Goal: Information Seeking & Learning: Learn about a topic

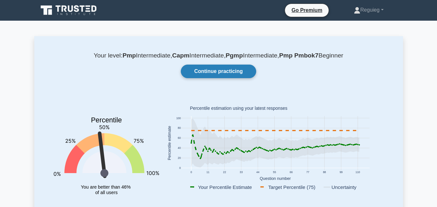
click at [217, 71] on link "Continue practicing" at bounding box center [218, 72] width 75 height 14
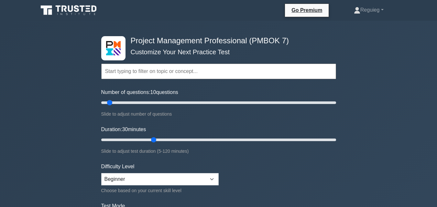
drag, startPoint x: 126, startPoint y: 101, endPoint x: 111, endPoint y: 105, distance: 15.5
type input "10"
click at [111, 105] on input "Number of questions: 10 questions" at bounding box center [218, 103] width 235 height 8
drag, startPoint x: 151, startPoint y: 140, endPoint x: 119, endPoint y: 139, distance: 32.3
type input "15"
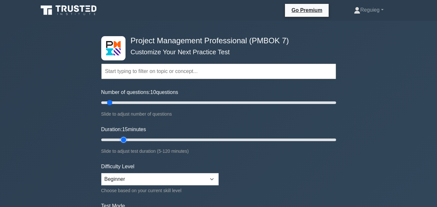
click at [119, 139] on input "Duration: 15 minutes" at bounding box center [218, 140] width 235 height 8
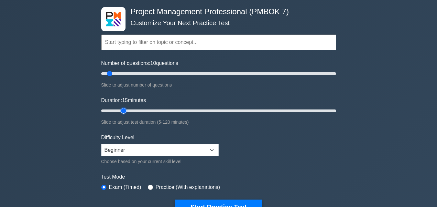
scroll to position [65, 0]
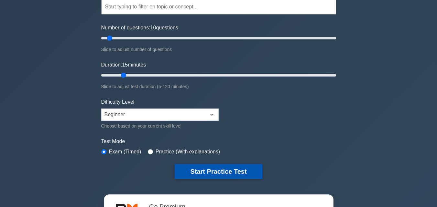
click at [214, 170] on button "Start Practice Test" at bounding box center [218, 171] width 87 height 15
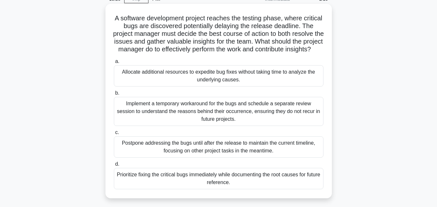
scroll to position [65, 0]
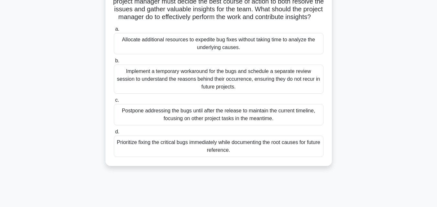
click at [140, 156] on div "Prioritize fixing the critical bugs immediately while documenting the root caus…" at bounding box center [218, 146] width 209 height 21
click at [114, 134] on input "d. Prioritize fixing the critical bugs immediately while documenting the root c…" at bounding box center [114, 132] width 0 height 4
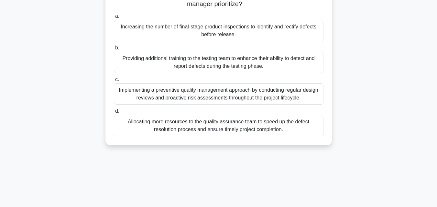
scroll to position [97, 0]
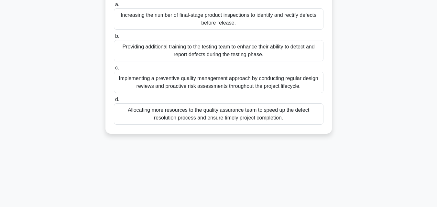
click at [157, 115] on div "Allocating more resources to the quality assurance team to speed up the defect …" at bounding box center [218, 113] width 209 height 21
click at [114, 102] on input "d. Allocating more resources to the quality assurance team to speed up the defe…" at bounding box center [114, 100] width 0 height 4
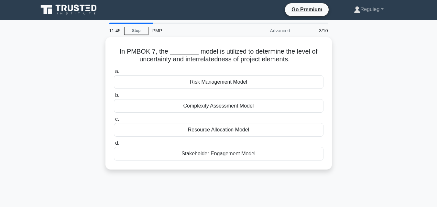
scroll to position [0, 0]
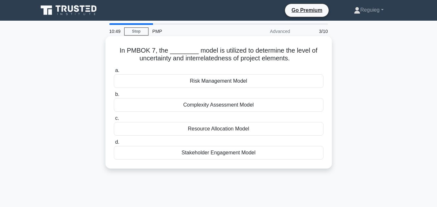
click at [233, 59] on h5 "In PMBOK 7, the ________ model is utilized to determine the level of uncertaint…" at bounding box center [218, 55] width 211 height 16
click at [211, 81] on div "Risk Management Model" at bounding box center [218, 81] width 209 height 14
click at [114, 73] on input "a. Risk Management Model" at bounding box center [114, 71] width 0 height 4
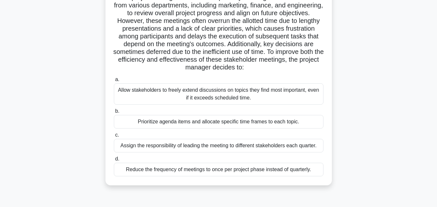
scroll to position [65, 0]
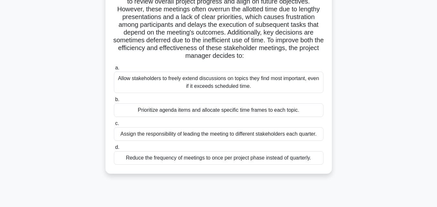
click at [178, 112] on div "Prioritize agenda items and allocate specific time frames to each topic." at bounding box center [218, 110] width 209 height 14
click at [114, 102] on input "b. Prioritize agenda items and allocate specific time frames to each topic." at bounding box center [114, 100] width 0 height 4
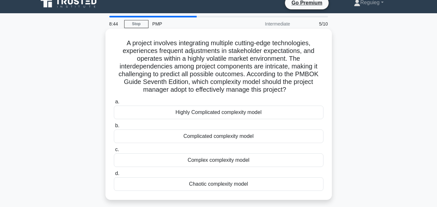
scroll to position [32, 0]
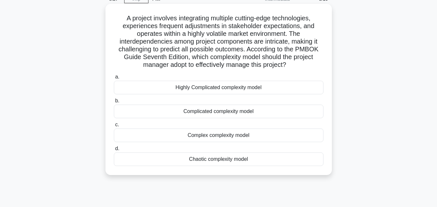
click at [202, 139] on div "Complex complexity model" at bounding box center [218, 136] width 209 height 14
click at [114, 127] on input "c. Complex complexity model" at bounding box center [114, 125] width 0 height 4
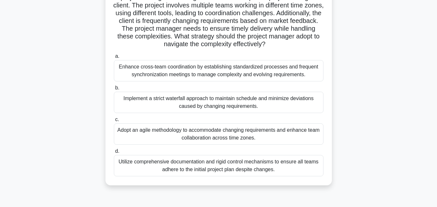
scroll to position [65, 0]
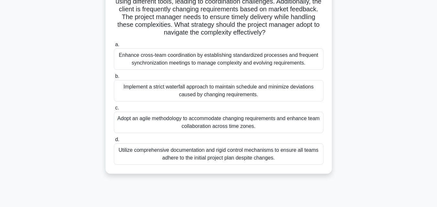
click at [237, 126] on div "Adopt an agile methodology to accommodate changing requirements and enhance tea…" at bounding box center [218, 122] width 209 height 21
click at [114, 110] on input "c. Adopt an agile methodology to accommodate changing requirements and enhance …" at bounding box center [114, 108] width 0 height 4
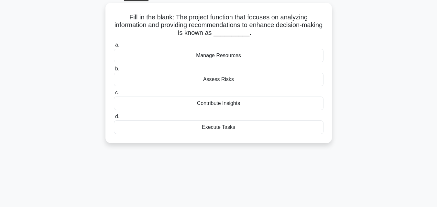
scroll to position [0, 0]
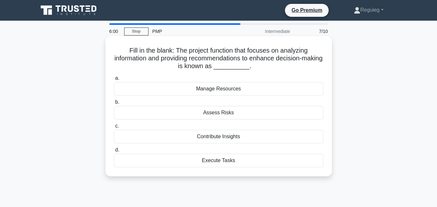
click at [208, 138] on div "Contribute Insights" at bounding box center [218, 137] width 209 height 14
click at [114, 128] on input "c. Contribute Insights" at bounding box center [114, 126] width 0 height 4
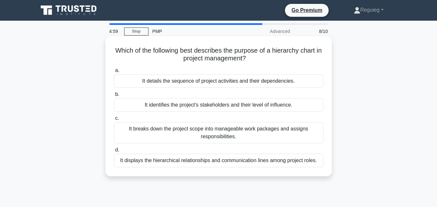
click at [153, 136] on div "It breaks down the project scope into manageable work packages and assigns resp…" at bounding box center [218, 132] width 209 height 21
click at [114, 121] on input "c. It breaks down the project scope into manageable work packages and assigns r…" at bounding box center [114, 118] width 0 height 4
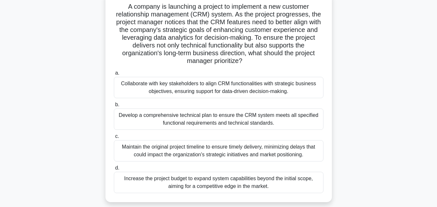
scroll to position [32, 0]
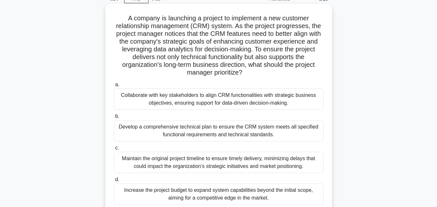
click at [143, 99] on div "Collaborate with key stakeholders to align CRM functionalities with strategic b…" at bounding box center [218, 99] width 209 height 21
click at [114, 87] on input "a. Collaborate with key stakeholders to align CRM functionalities with strategi…" at bounding box center [114, 85] width 0 height 4
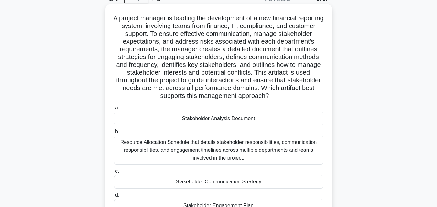
click at [176, 125] on div "Stakeholder Analysis Document" at bounding box center [218, 119] width 209 height 14
click at [114, 110] on input "a. Stakeholder Analysis Document" at bounding box center [114, 108] width 0 height 4
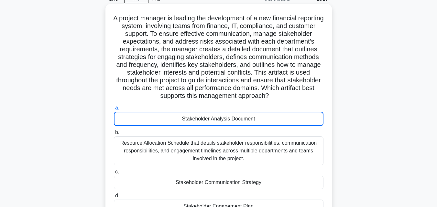
click at [176, 126] on div "Stakeholder Analysis Document" at bounding box center [218, 119] width 209 height 14
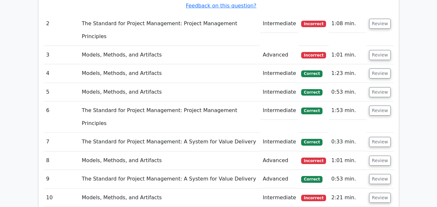
scroll to position [937, 0]
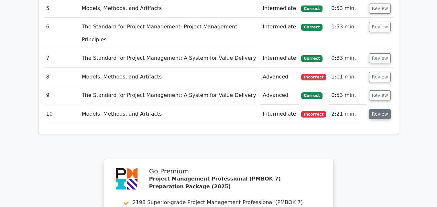
click at [369, 109] on button "Review" at bounding box center [380, 114] width 22 height 10
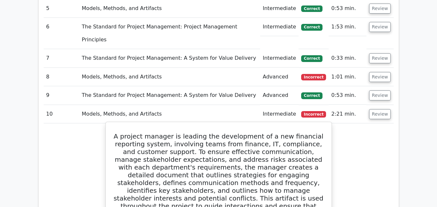
scroll to position [873, 0]
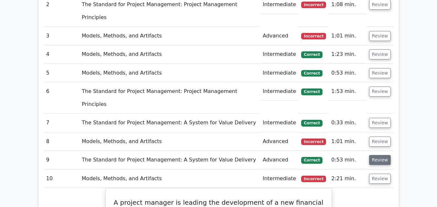
click at [378, 155] on button "Review" at bounding box center [380, 160] width 22 height 10
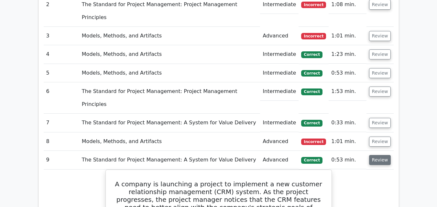
click at [378, 155] on button "Review" at bounding box center [380, 160] width 22 height 10
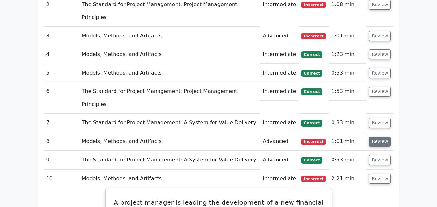
click at [382, 137] on button "Review" at bounding box center [380, 142] width 22 height 10
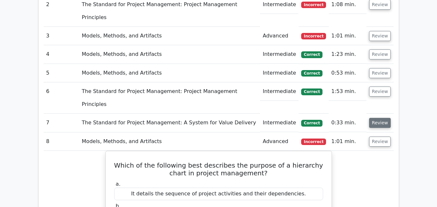
click at [381, 118] on button "Review" at bounding box center [380, 123] width 22 height 10
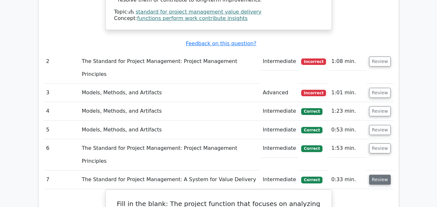
scroll to position [808, 0]
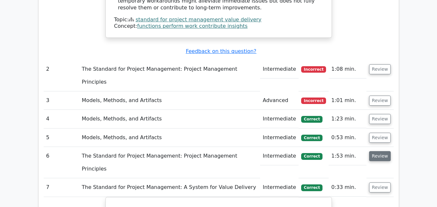
click at [378, 151] on button "Review" at bounding box center [380, 156] width 22 height 10
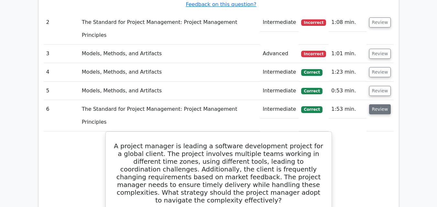
scroll to position [840, 0]
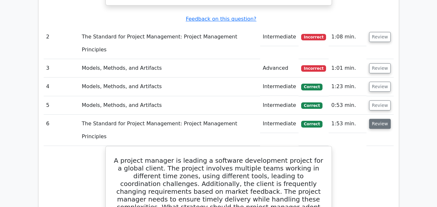
click at [378, 119] on button "Review" at bounding box center [380, 124] width 22 height 10
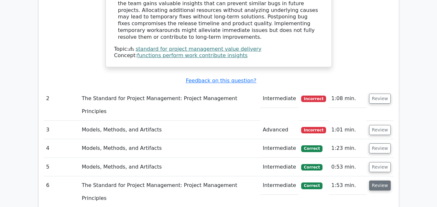
scroll to position [776, 0]
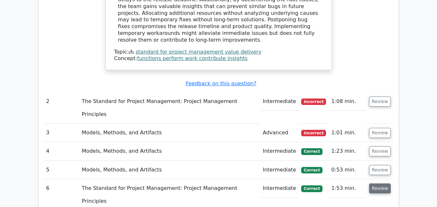
click at [380, 184] on button "Review" at bounding box center [380, 189] width 22 height 10
click at [383, 165] on button "Review" at bounding box center [380, 170] width 22 height 10
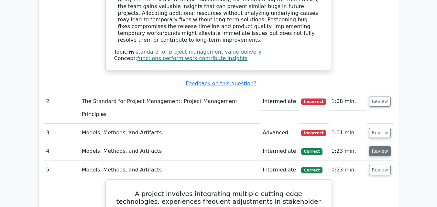
click at [377, 146] on button "Review" at bounding box center [380, 151] width 22 height 10
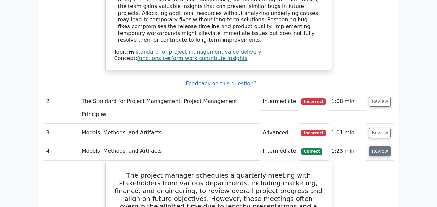
click at [377, 146] on button "Review" at bounding box center [380, 151] width 22 height 10
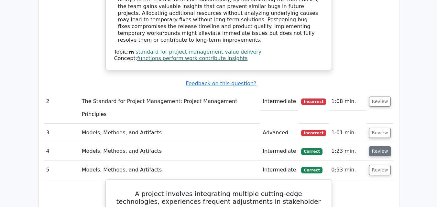
click at [376, 146] on button "Review" at bounding box center [380, 151] width 22 height 10
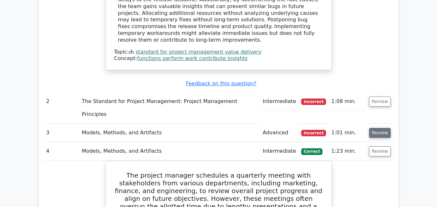
click at [376, 128] on button "Review" at bounding box center [380, 133] width 22 height 10
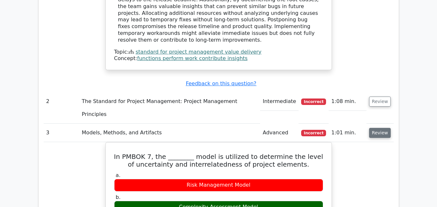
click at [378, 128] on button "Review" at bounding box center [380, 133] width 22 height 10
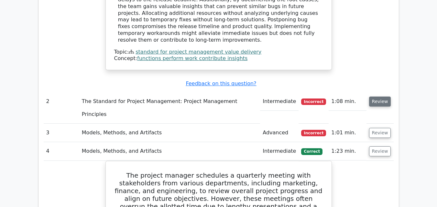
click at [373, 97] on button "Review" at bounding box center [380, 102] width 22 height 10
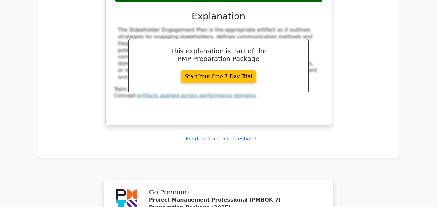
scroll to position [3167, 0]
